Goal: Task Accomplishment & Management: Use online tool/utility

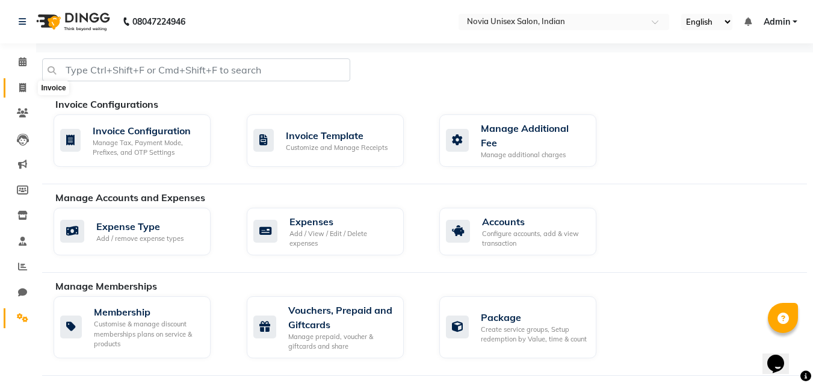
click at [26, 87] on span at bounding box center [22, 88] width 21 height 14
select select "8772"
select select "service"
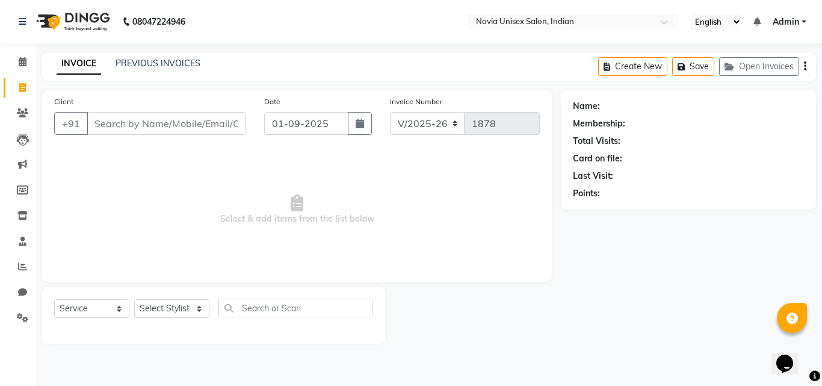
click at [192, 127] on input "Client" at bounding box center [166, 123] width 159 height 23
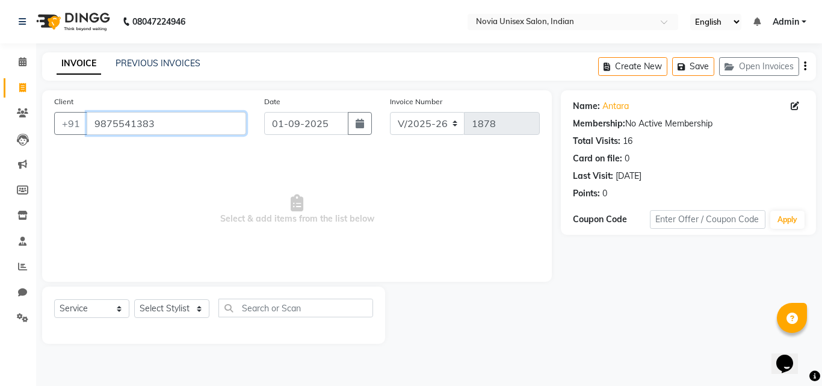
click at [182, 123] on input "9875541383" at bounding box center [166, 123] width 159 height 23
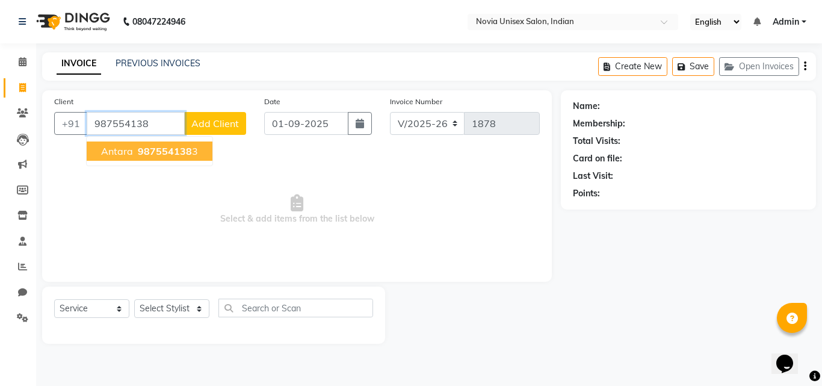
click at [182, 151] on span "987554138" at bounding box center [165, 151] width 54 height 12
type input "9875541383"
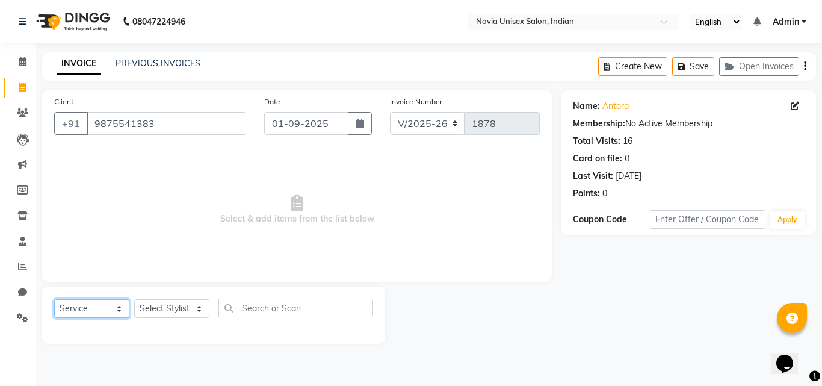
click at [105, 310] on select "Select Service Product Membership Package Voucher Prepaid Gift Card" at bounding box center [91, 308] width 75 height 19
click at [54, 299] on select "Select Service Product Membership Package Voucher Prepaid Gift Card" at bounding box center [91, 308] width 75 height 19
click at [175, 309] on select "Select Stylist Ankita Ashraf ali Bikash fardeen housesale laxmipriya mahua MUJA…" at bounding box center [171, 308] width 75 height 19
select select "89571"
click at [134, 299] on select "Select Stylist Ankita Ashraf ali Bikash fardeen housesale laxmipriya mahua MUJA…" at bounding box center [171, 308] width 75 height 19
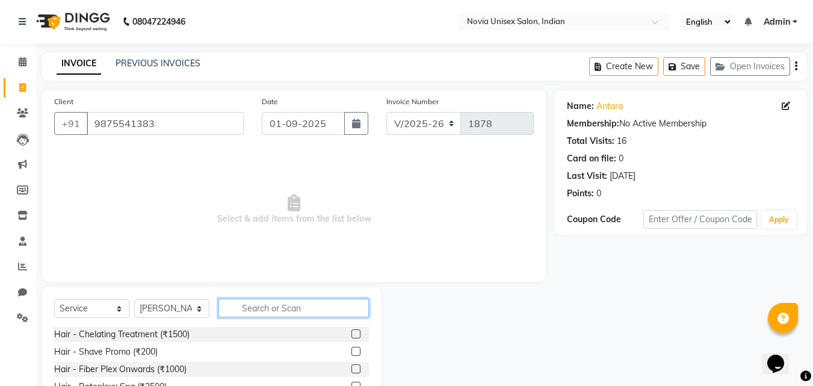
click at [271, 306] on input "text" at bounding box center [293, 308] width 150 height 19
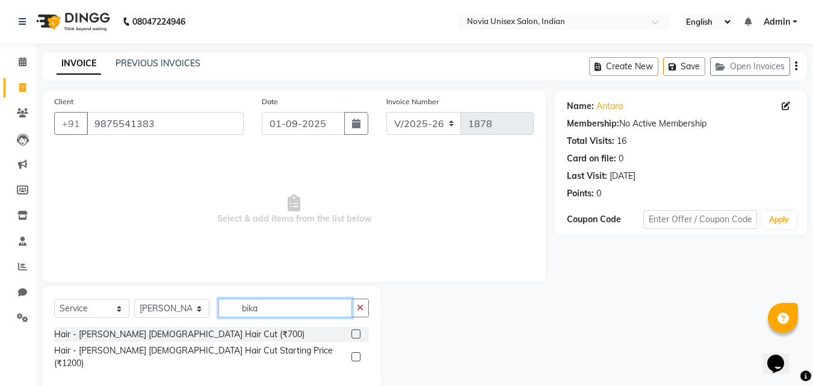
type input "bika"
click at [354, 352] on label at bounding box center [355, 356] width 9 height 9
click at [354, 353] on input "checkbox" at bounding box center [355, 357] width 8 height 8
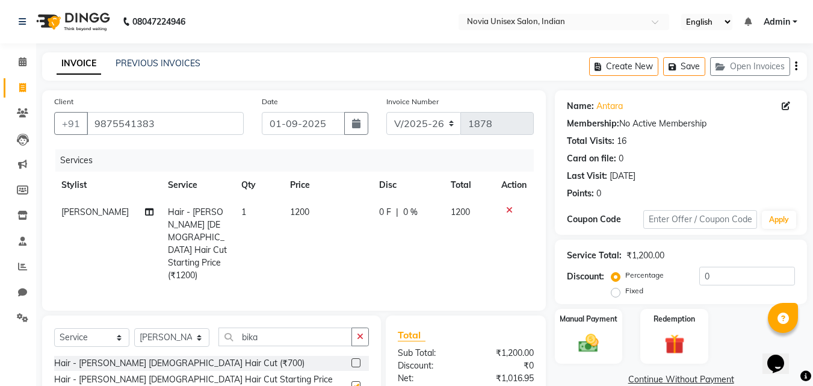
checkbox input "false"
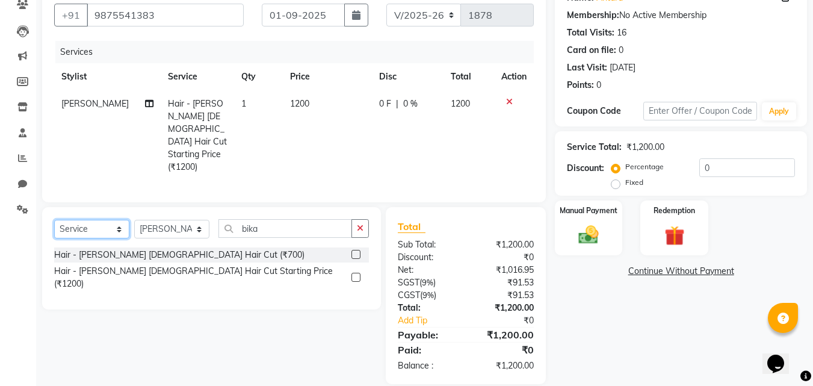
click at [113, 220] on select "Select Service Product Membership Package Voucher Prepaid Gift Card" at bounding box center [91, 229] width 75 height 19
click at [186, 323] on div "Select Service Product Membership Package Voucher Prepaid Gift Card Select Styl…" at bounding box center [207, 295] width 348 height 177
click at [101, 220] on select "Select Service Product Membership Package Voucher Prepaid Gift Card" at bounding box center [91, 229] width 75 height 19
click at [54, 220] on select "Select Service Product Membership Package Voucher Prepaid Gift Card" at bounding box center [91, 229] width 75 height 19
click at [158, 220] on select "Select Stylist Ankita Ashraf ali Bikash fardeen housesale laxmipriya mahua MUJA…" at bounding box center [171, 229] width 75 height 19
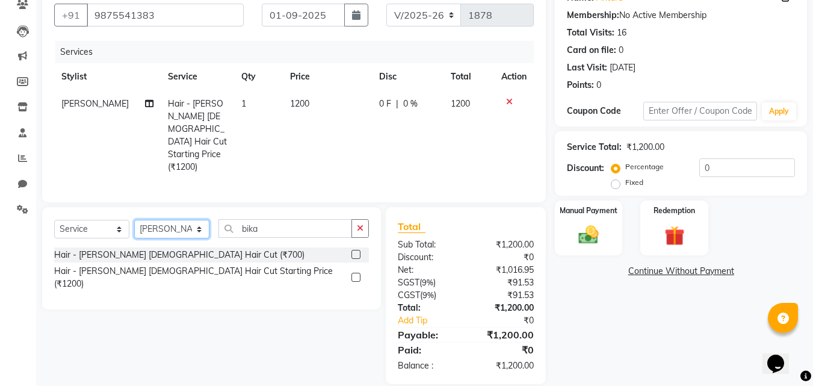
select select "89580"
click at [134, 220] on select "Select Stylist Ankita Ashraf ali Bikash fardeen housesale laxmipriya mahua MUJA…" at bounding box center [171, 229] width 75 height 19
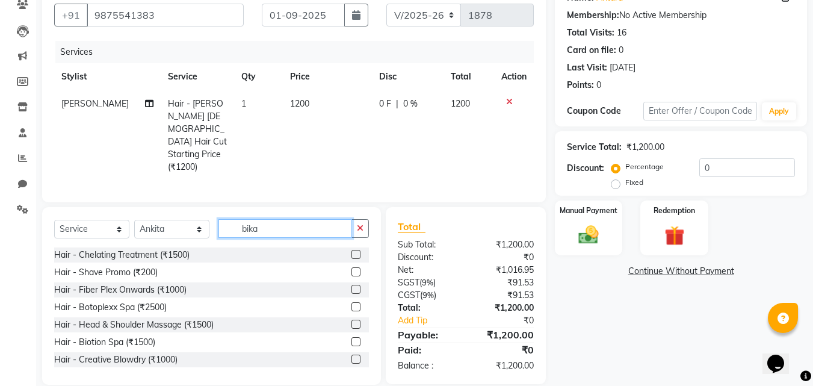
click at [318, 219] on input "bika" at bounding box center [285, 228] width 134 height 19
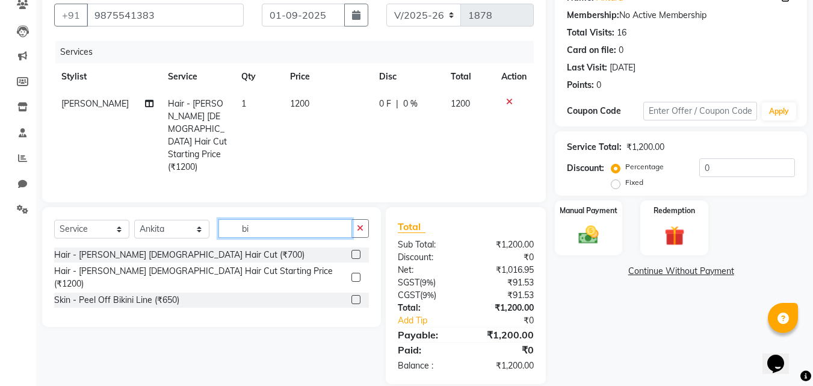
type input "b"
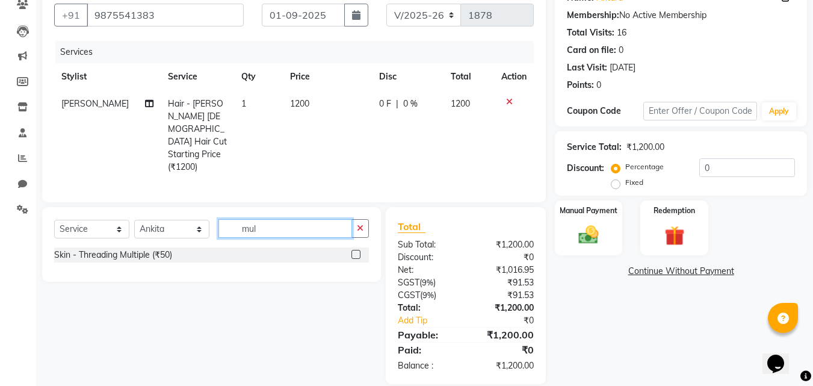
type input "mul"
click at [359, 250] on label at bounding box center [355, 254] width 9 height 9
click at [359, 251] on input "checkbox" at bounding box center [355, 255] width 8 height 8
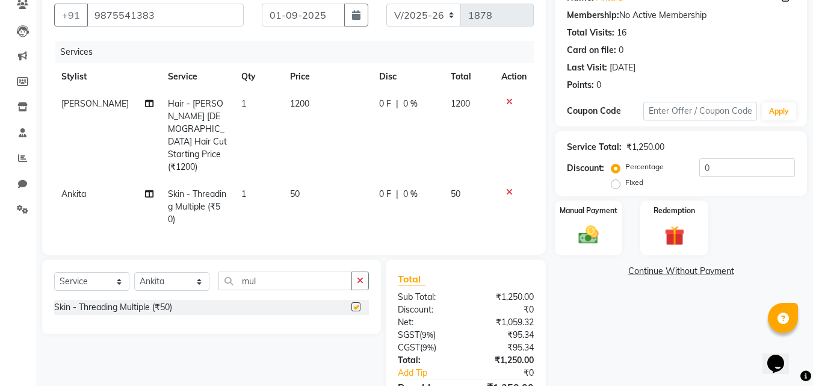
checkbox input "false"
click at [238, 181] on td "1" at bounding box center [258, 207] width 49 height 52
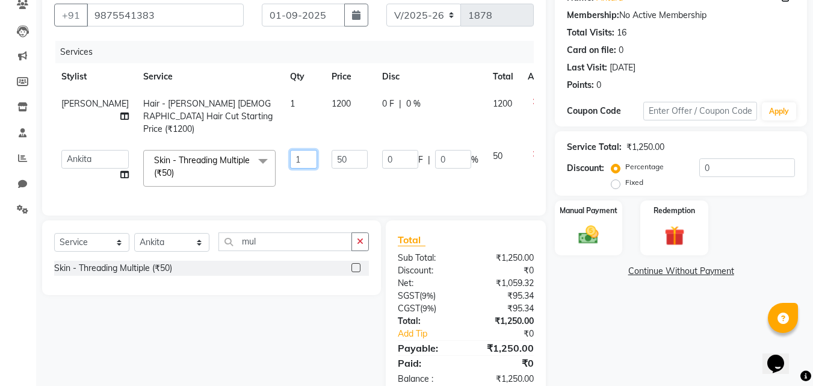
click at [290, 150] on input "1" at bounding box center [303, 159] width 27 height 19
type input "2"
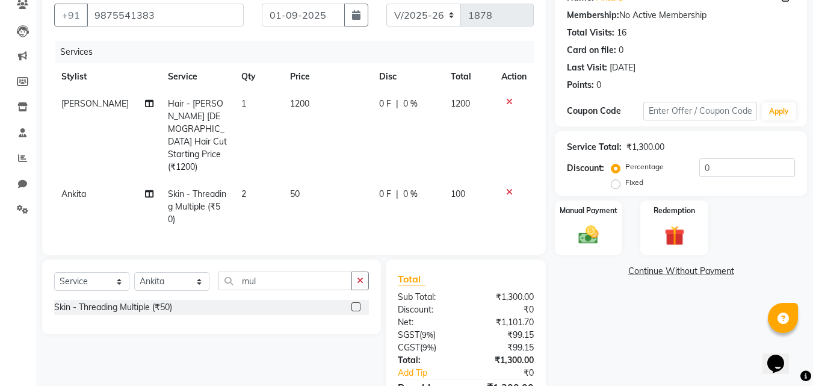
click at [625, 317] on div "Name: Antara Membership: No Active Membership Total Visits: 16 Card on file: 0 …" at bounding box center [685, 209] width 261 height 454
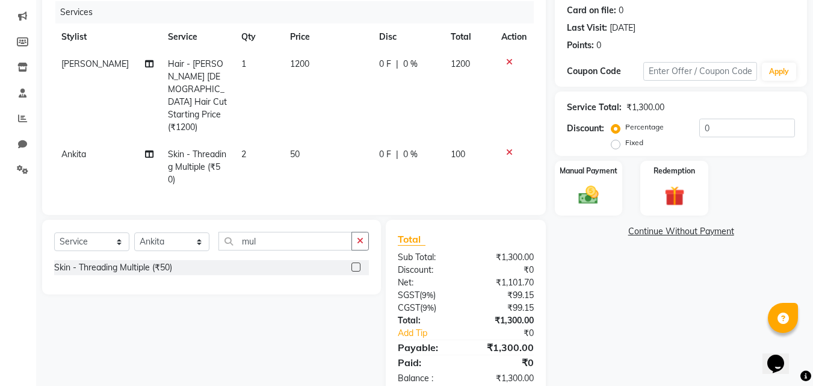
scroll to position [88, 0]
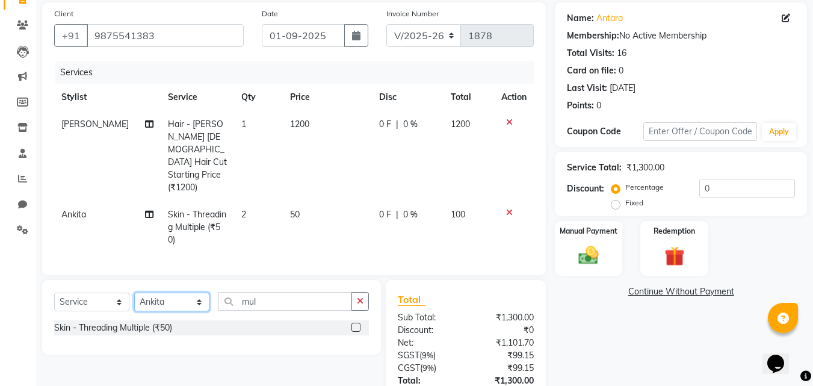
click at [177, 292] on select "Select Stylist Ankita Ashraf ali Bikash fardeen housesale laxmipriya mahua MUJA…" at bounding box center [171, 301] width 75 height 19
select select "89589"
click at [134, 292] on select "Select Stylist Ankita Ashraf ali Bikash fardeen housesale laxmipriya mahua MUJA…" at bounding box center [171, 301] width 75 height 19
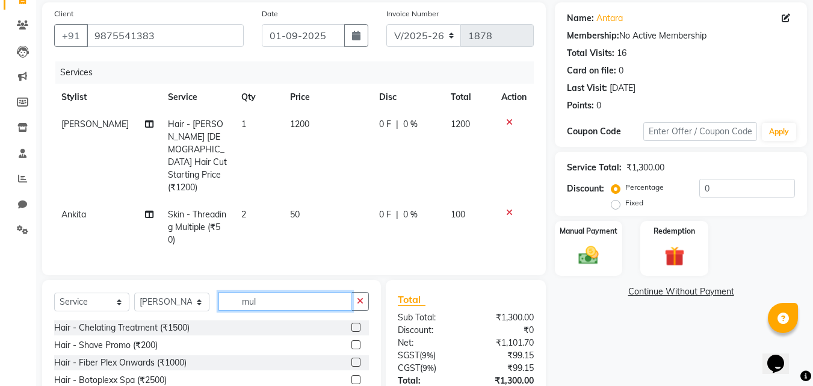
click at [283, 292] on input "mul" at bounding box center [285, 301] width 134 height 19
type input "m"
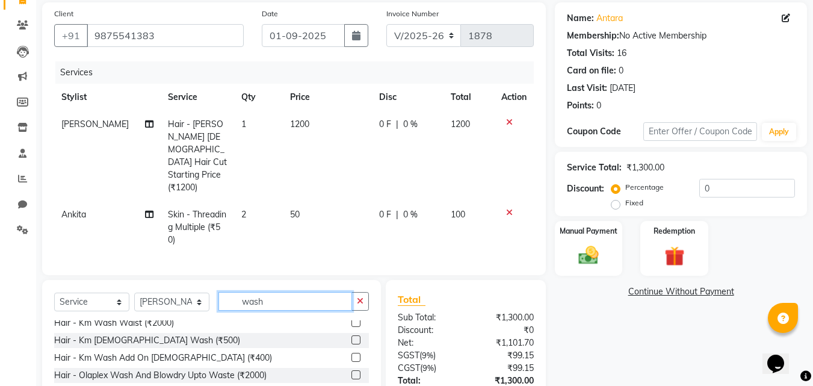
scroll to position [361, 0]
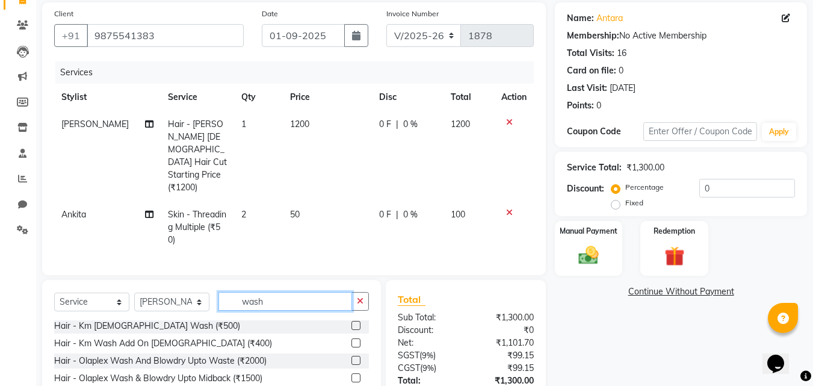
type input "wash"
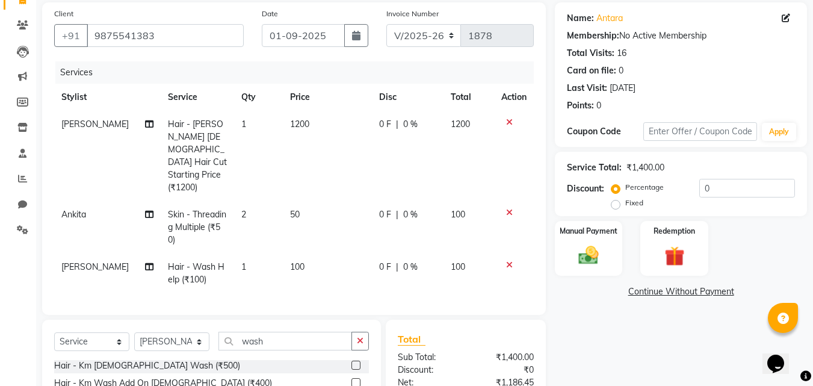
checkbox input "false"
click at [302, 253] on td "100" at bounding box center [327, 273] width 89 height 40
select select "89589"
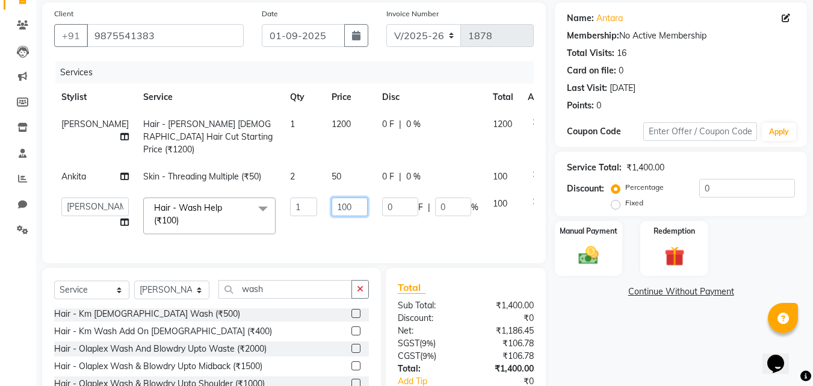
click at [333, 207] on input "100" at bounding box center [350, 206] width 36 height 19
type input "1"
type input "0"
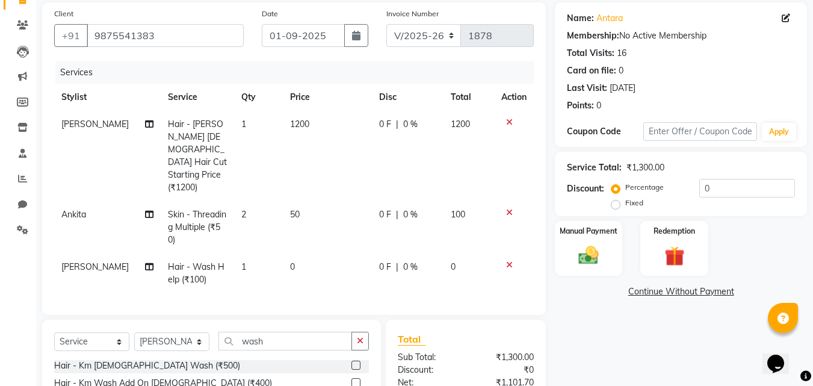
click at [606, 355] on div "Name: Antara Membership: No Active Membership Total Visits: 16 Card on file: 0 …" at bounding box center [685, 249] width 261 height 495
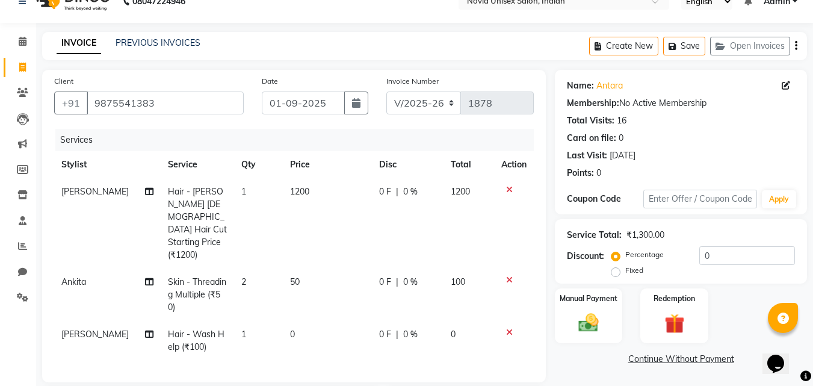
scroll to position [201, 0]
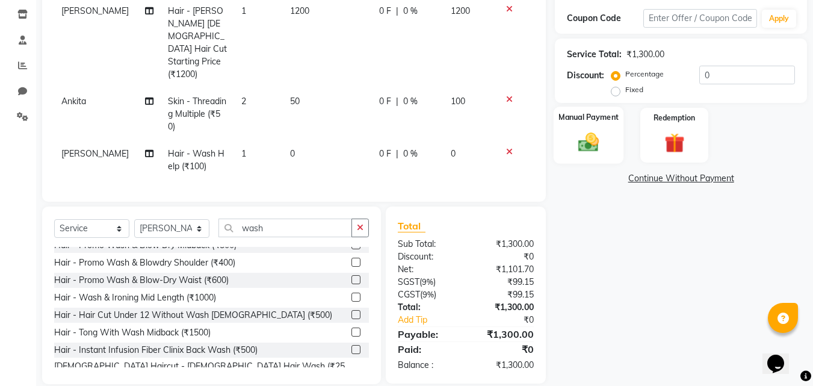
click at [594, 143] on img at bounding box center [589, 142] width 34 height 24
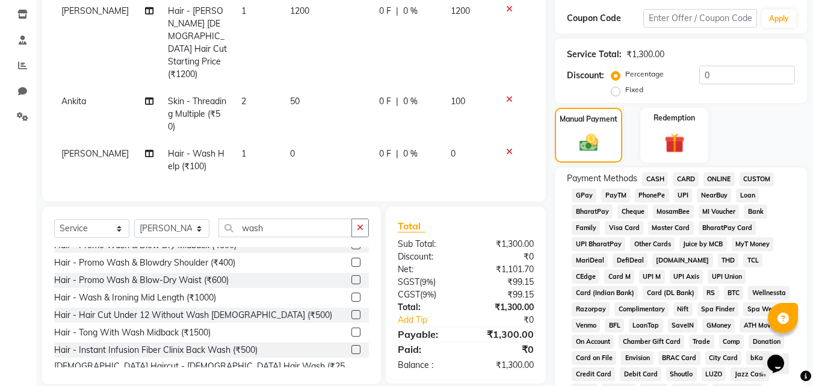
click at [684, 197] on span "UPI" at bounding box center [683, 195] width 19 height 14
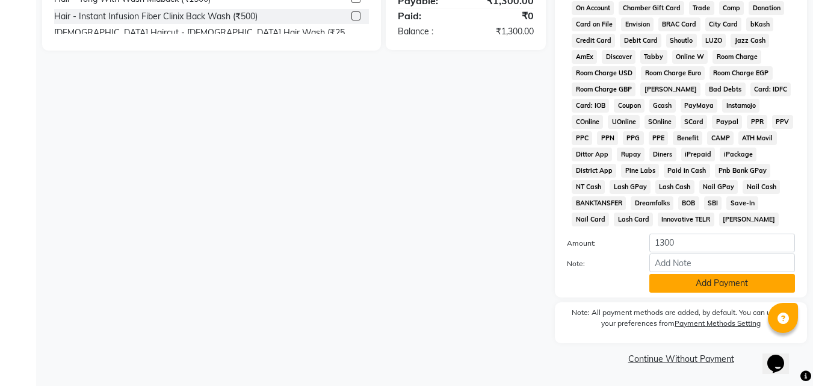
click at [747, 286] on button "Add Payment" at bounding box center [722, 283] width 146 height 19
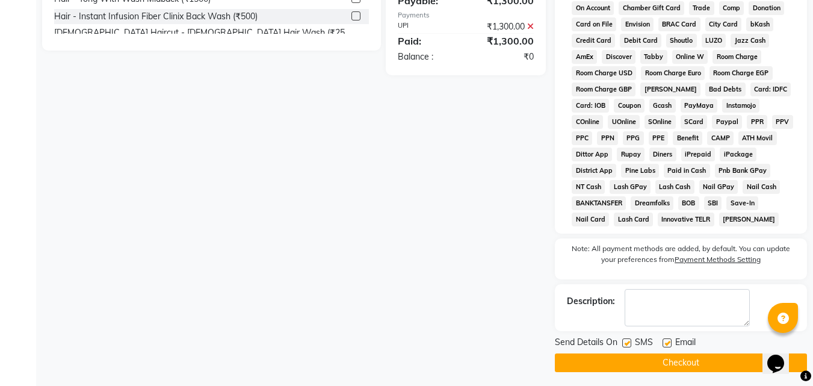
click at [689, 364] on button "Checkout" at bounding box center [681, 362] width 252 height 19
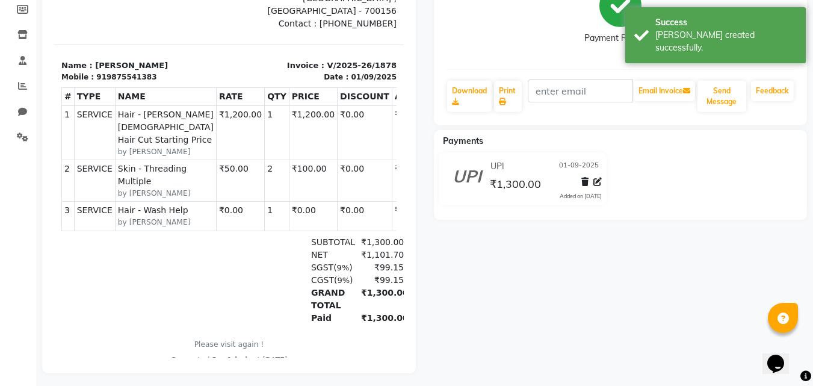
scroll to position [195, 0]
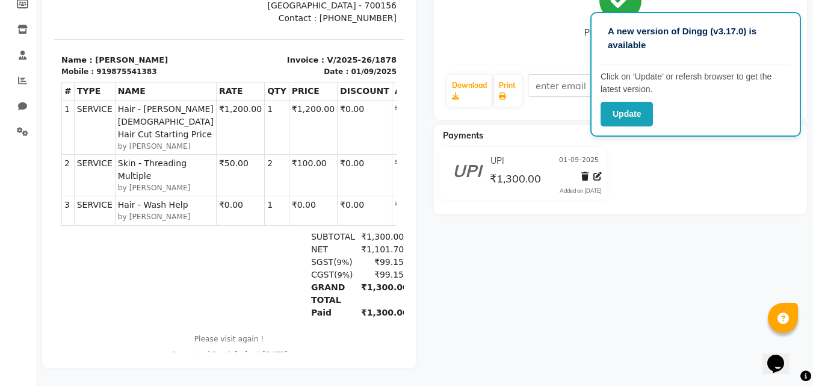
click at [626, 264] on div "antara Prebook Payment Received Download Print Email Invoice Send Message Feedb…" at bounding box center [621, 140] width 392 height 455
click at [634, 111] on button "Update" at bounding box center [627, 114] width 52 height 25
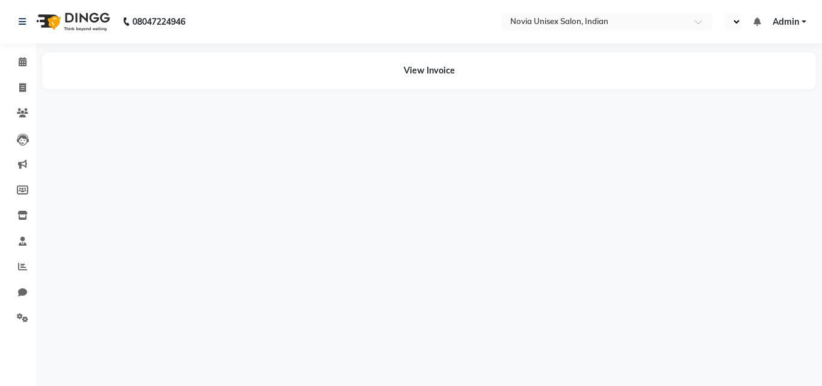
select select "en"
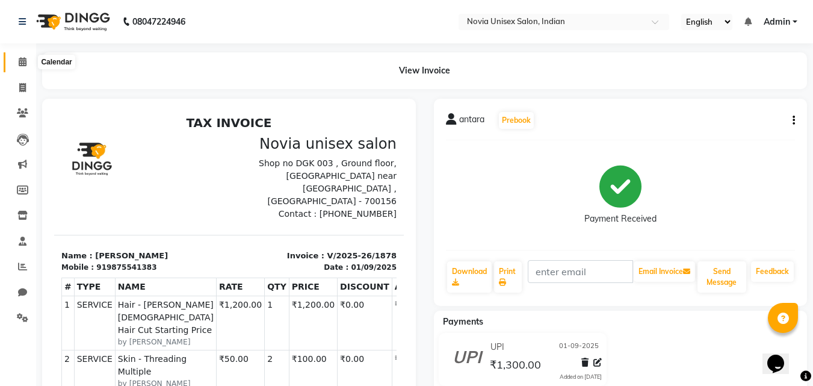
click at [25, 67] on span at bounding box center [22, 62] width 21 height 14
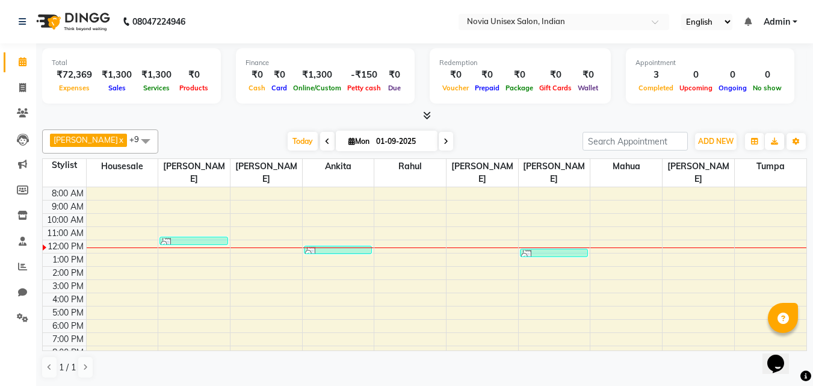
click at [72, 75] on div "₹72,369" at bounding box center [74, 75] width 45 height 14
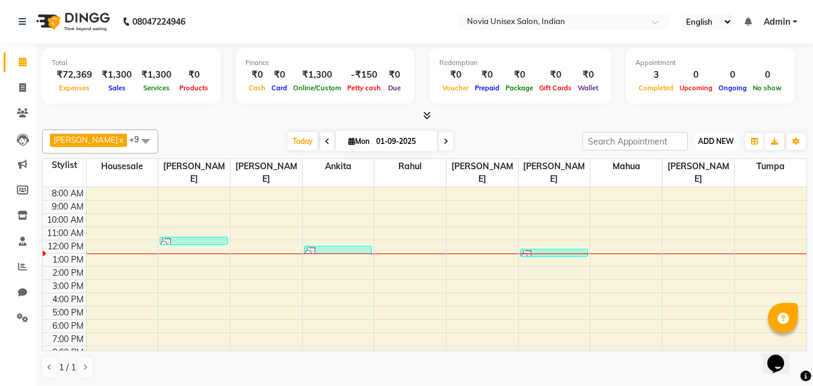
click at [724, 140] on span "ADD NEW" at bounding box center [716, 141] width 36 height 9
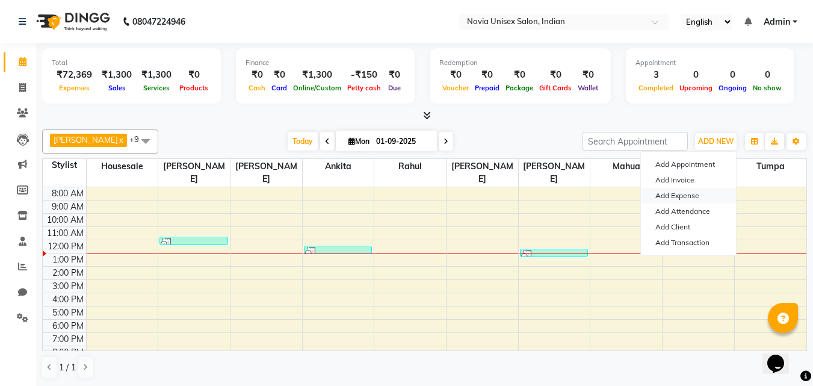
click at [693, 190] on link "Add Expense" at bounding box center [688, 196] width 95 height 16
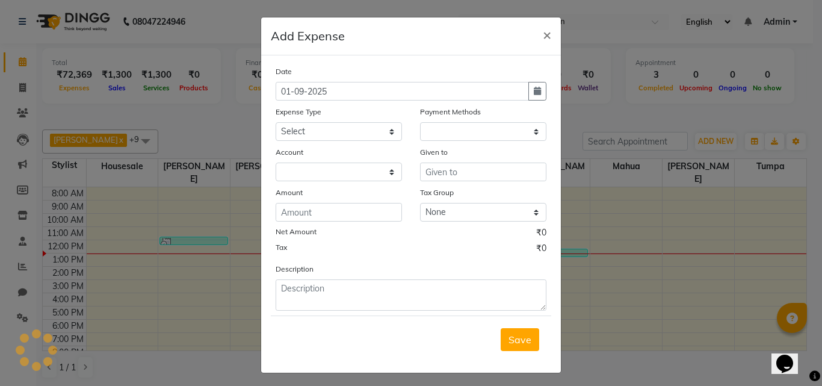
select select "1"
select select "8075"
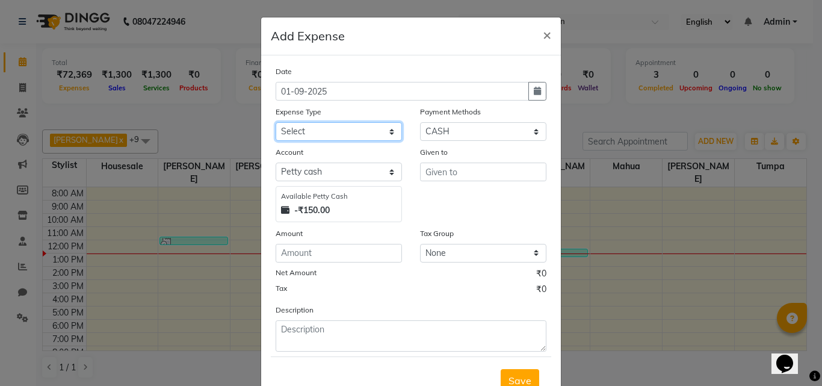
click at [356, 134] on select "Select Advance Salary Bank charges Car maintenance Cash transfer to bank Cash t…" at bounding box center [339, 131] width 126 height 19
select select "18"
click at [276, 122] on select "Select Advance Salary Bank charges Car maintenance Cash transfer to bank Cash t…" at bounding box center [339, 131] width 126 height 19
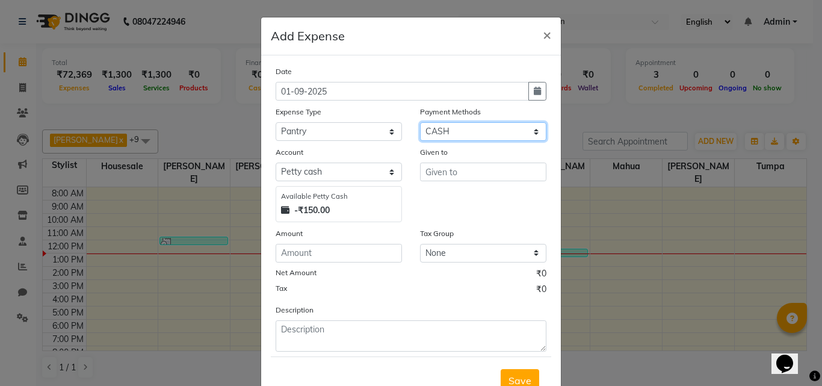
click at [480, 129] on select "Select CASH CARD ONLINE CUSTOM GPay PayTM PhonePe UPI NearBuy Points Wallet Loa…" at bounding box center [483, 131] width 126 height 19
select select "72"
click at [420, 122] on select "Select CASH CARD ONLINE CUSTOM GPay PayTM PhonePe UPI NearBuy Points Wallet Loa…" at bounding box center [483, 131] width 126 height 19
select select "8076"
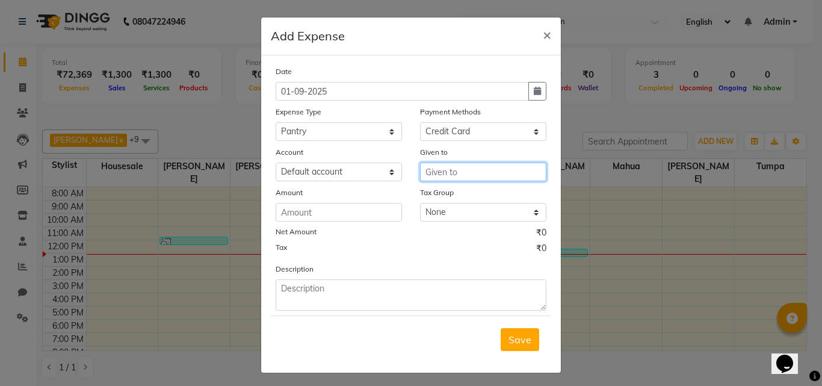
click at [459, 172] on input "text" at bounding box center [483, 171] width 126 height 19
type input "blink it"
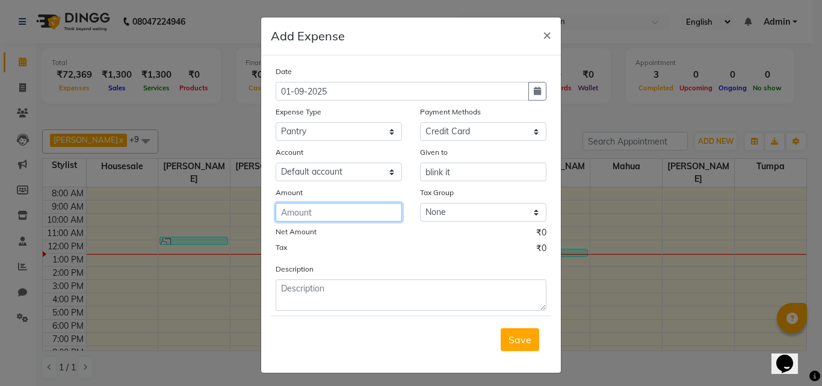
click at [359, 211] on input "number" at bounding box center [339, 212] width 126 height 19
type input "1511"
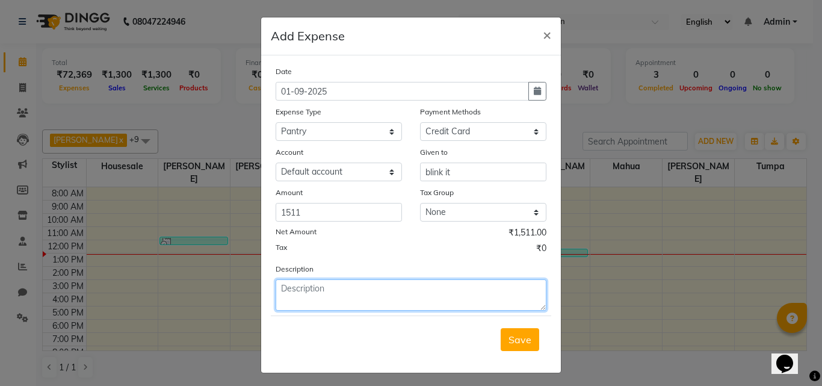
click at [414, 296] on textarea at bounding box center [411, 294] width 271 height 31
type textarea "chocopie, candy , water"
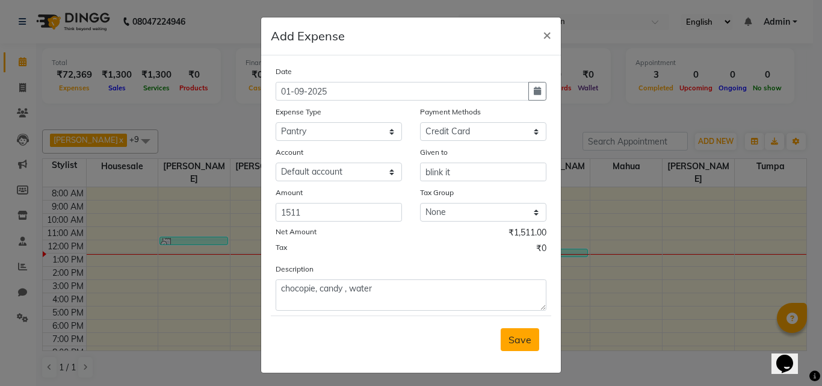
click at [516, 342] on span "Save" at bounding box center [520, 339] width 23 height 12
